Goal: Information Seeking & Learning: Learn about a topic

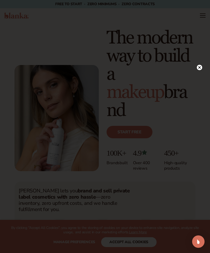
click at [201, 68] on circle at bounding box center [199, 67] width 5 height 5
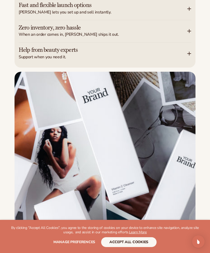
scroll to position [812, 0]
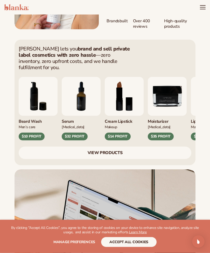
click at [202, 5] on icon "Menu" at bounding box center [203, 7] width 6 height 6
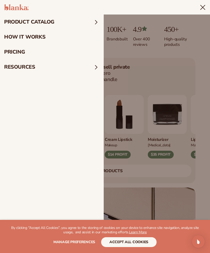
click at [21, 52] on link "pricing" at bounding box center [52, 52] width 104 height 15
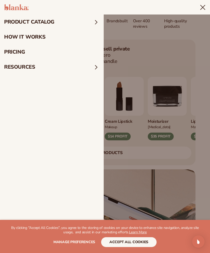
click at [96, 21] on span at bounding box center [96, 22] width 7 height 7
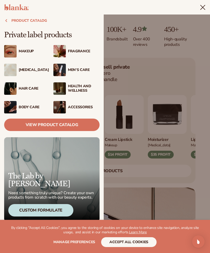
click at [84, 126] on link "View Product Catalog" at bounding box center [51, 125] width 95 height 12
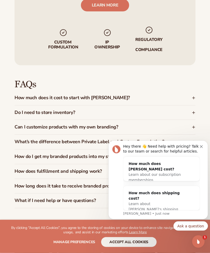
scroll to position [820, 0]
click at [194, 96] on icon at bounding box center [194, 98] width 4 height 4
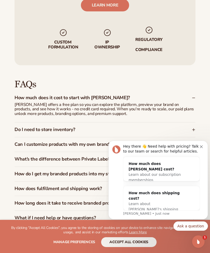
click at [196, 79] on div "FAQs How much does it cost to start with Blanka? Blanka offers a free plan so y…" at bounding box center [105, 152] width 210 height 175
click at [193, 128] on icon at bounding box center [194, 130] width 4 height 4
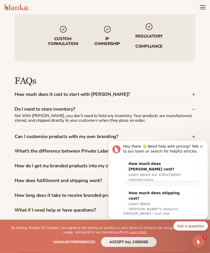
scroll to position [822, 0]
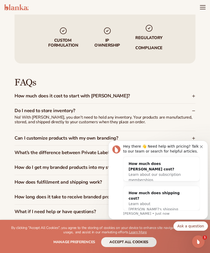
click at [194, 151] on icon at bounding box center [194, 153] width 4 height 4
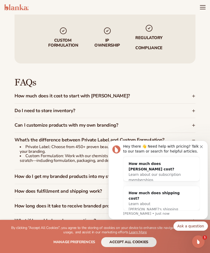
click at [206, 144] on div "Hey there 👋 Need help with pricing? Talk to our team or search for helpful arti…" at bounding box center [158, 180] width 100 height 79
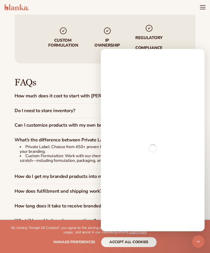
scroll to position [800, 0]
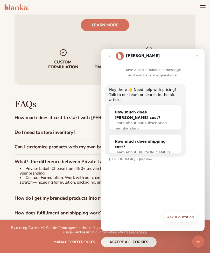
click at [176, 85] on div "FAQs How much does it cost to start with Blanka? Blanka offers a free plan so y…" at bounding box center [105, 175] width 181 height 180
click at [111, 61] on button "go back" at bounding box center [109, 56] width 10 height 10
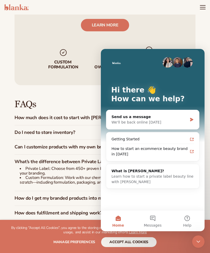
click at [171, 85] on div "FAQs How much does it cost to start with Blanka? Blanka offers a free plan so y…" at bounding box center [105, 175] width 181 height 180
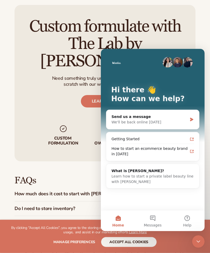
scroll to position [726, 0]
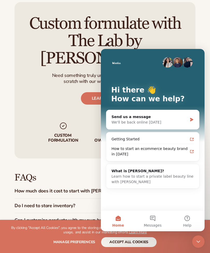
click at [187, 222] on button "Help" at bounding box center [187, 221] width 34 height 21
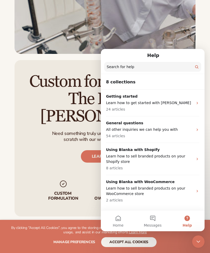
scroll to position [677, 0]
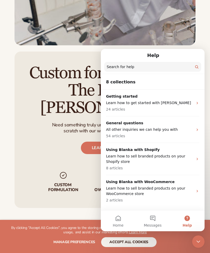
click at [122, 220] on button "Home" at bounding box center [118, 221] width 34 height 21
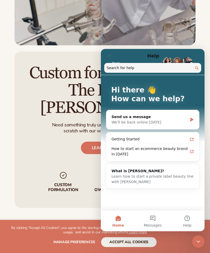
click at [121, 220] on button "Home" at bounding box center [118, 221] width 34 height 21
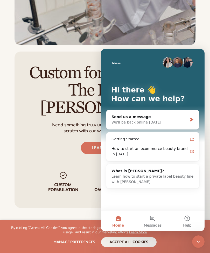
click at [118, 225] on span "Home" at bounding box center [118, 226] width 12 height 4
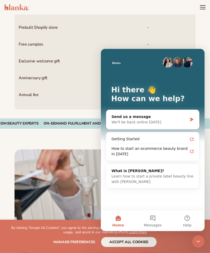
scroll to position [380, 0]
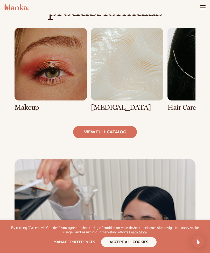
scroll to position [358, 0]
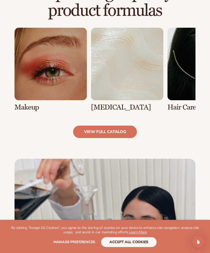
click at [115, 129] on link "view full catalog" at bounding box center [105, 132] width 64 height 12
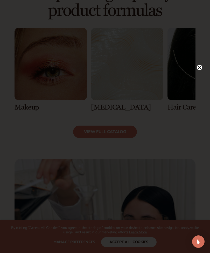
click at [198, 70] on icon at bounding box center [199, 67] width 5 height 5
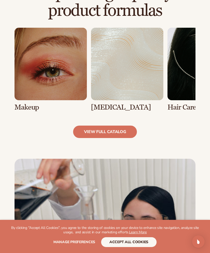
click at [123, 131] on link "view full catalog" at bounding box center [105, 132] width 64 height 12
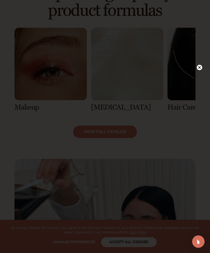
click at [200, 68] on icon at bounding box center [199, 67] width 3 height 3
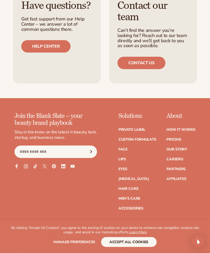
scroll to position [1088, 0]
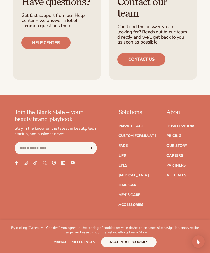
click at [124, 203] on link "Accessories" at bounding box center [131, 205] width 25 height 4
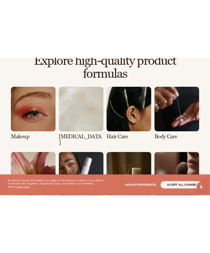
scroll to position [323, 0]
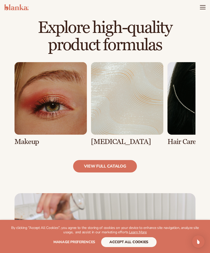
click at [111, 168] on link "view full catalog" at bounding box center [105, 166] width 64 height 12
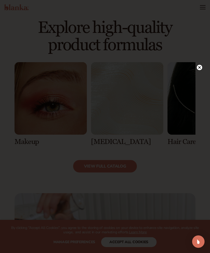
click at [198, 70] on circle at bounding box center [199, 67] width 5 height 5
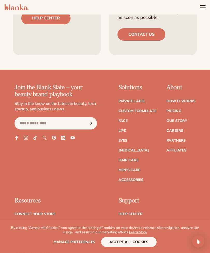
scroll to position [1223, 0]
click at [140, 100] on link "Private label" at bounding box center [132, 102] width 27 height 4
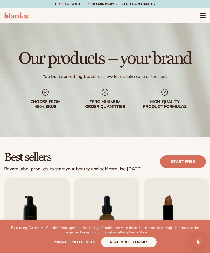
click at [202, 14] on icon "Menu" at bounding box center [203, 15] width 6 height 6
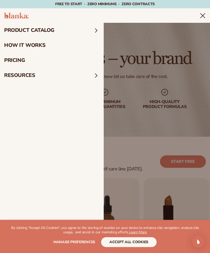
click at [171, 15] on header "Cart product catalog The Lab by [PERSON_NAME]" at bounding box center [105, 15] width 210 height 15
click at [174, 19] on header "Cart product catalog The Lab by [PERSON_NAME]" at bounding box center [105, 15] width 210 height 15
click at [202, 16] on icon "Menu" at bounding box center [203, 15] width 6 height 6
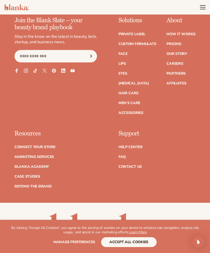
scroll to position [1194, 0]
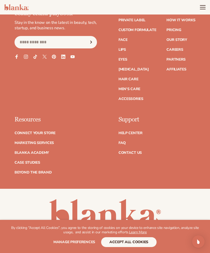
click at [128, 240] on button "accept all cookies" at bounding box center [128, 243] width 55 height 10
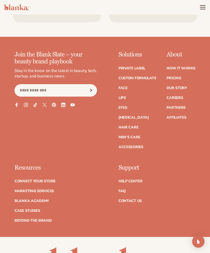
scroll to position [1145, 0]
click at [209, 4] on header "Cart product catalog The Lab by [PERSON_NAME]" at bounding box center [105, 7] width 210 height 15
click at [205, 9] on icon "Menu" at bounding box center [202, 9] width 5 height 0
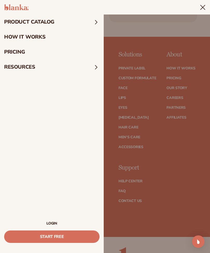
click at [200, 10] on summary "Menu" at bounding box center [203, 7] width 6 height 6
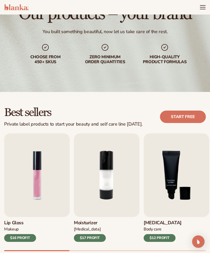
scroll to position [0, 0]
